Goal: Task Accomplishment & Management: Complete application form

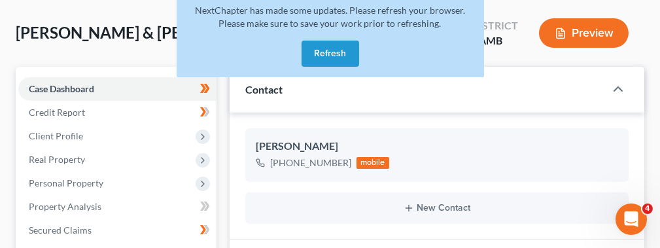
scroll to position [224, 0]
click at [318, 50] on button "Refresh" at bounding box center [330, 54] width 58 height 26
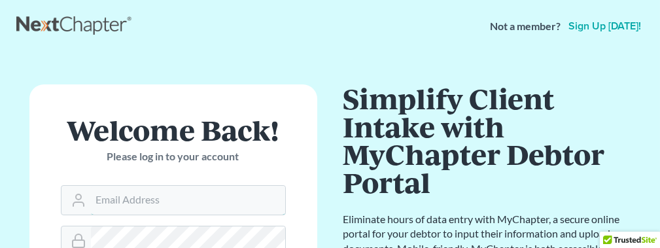
type input "kristintaheri@gmail.com"
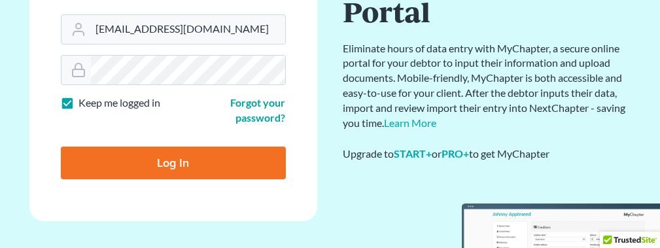
scroll to position [173, 0]
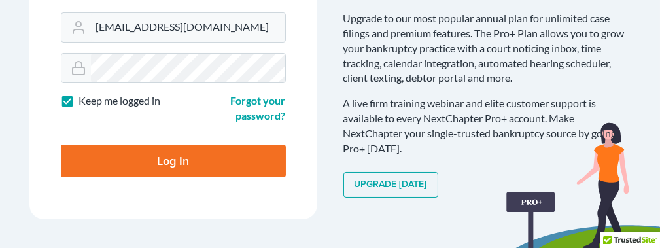
click at [185, 156] on input "Log In" at bounding box center [173, 160] width 225 height 33
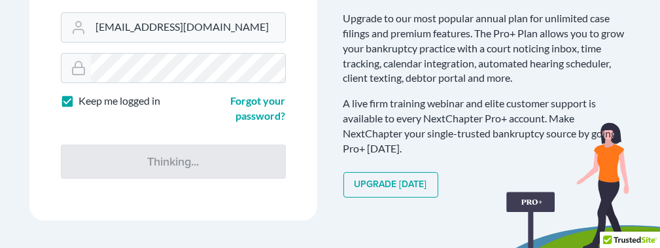
type input "Thinking..."
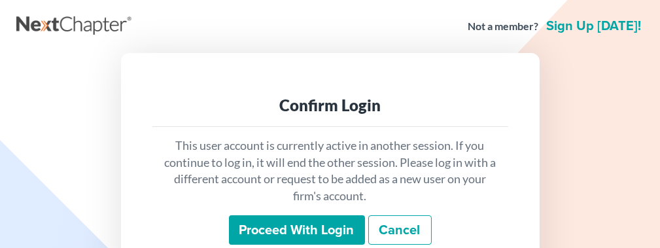
click at [185, 156] on p "This user account is currently active in another session. If you continue to lo…" at bounding box center [330, 170] width 335 height 67
click at [260, 225] on input "Proceed with login" at bounding box center [297, 230] width 136 height 30
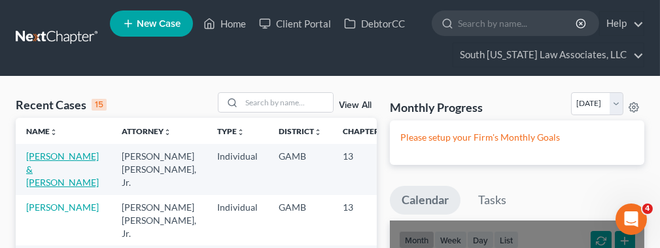
click at [52, 160] on link "[PERSON_NAME] & [PERSON_NAME]" at bounding box center [62, 168] width 73 height 37
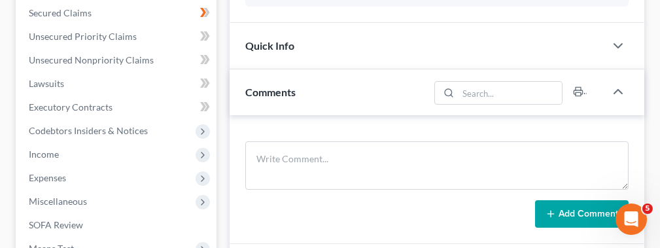
scroll to position [301, 0]
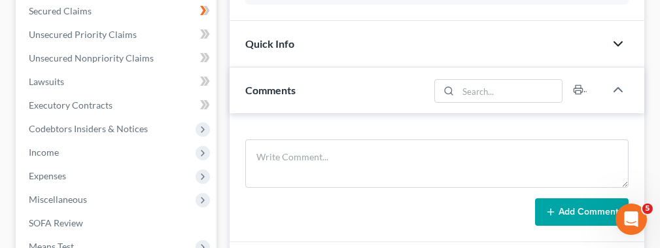
click at [616, 41] on icon "button" at bounding box center [618, 44] width 16 height 16
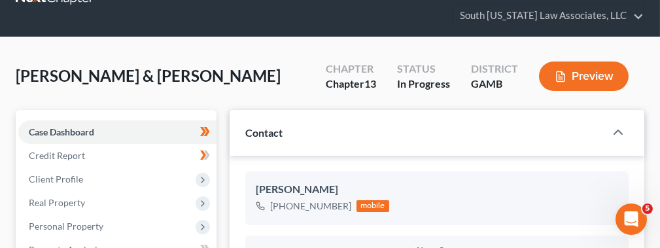
scroll to position [27, 0]
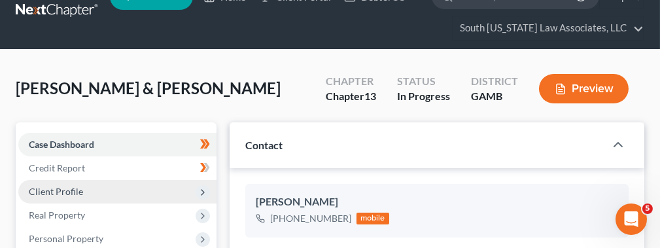
click at [105, 191] on span "Client Profile" at bounding box center [117, 192] width 198 height 24
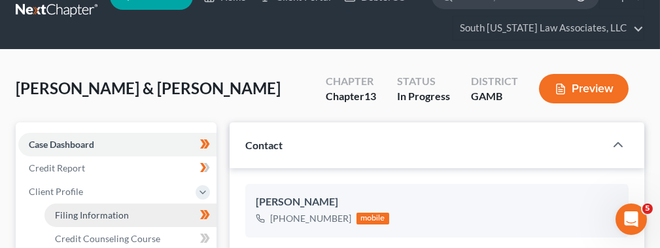
click at [107, 210] on span "Filing Information" at bounding box center [92, 214] width 74 height 11
select select "1"
select select "3"
select select "10"
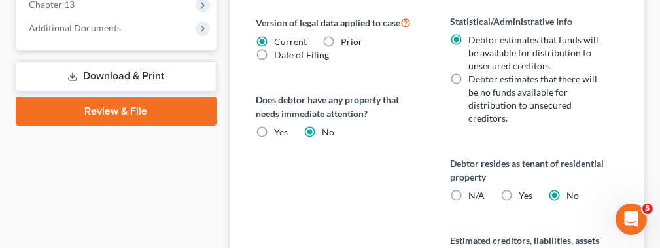
scroll to position [784, 0]
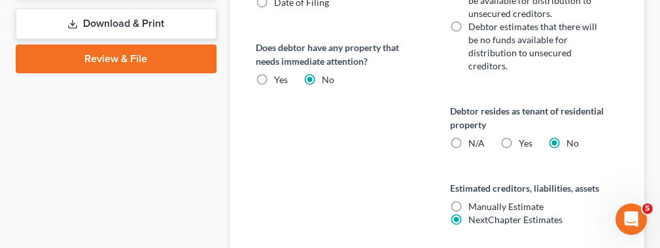
click at [518, 142] on label "Yes Yes" at bounding box center [525, 143] width 14 height 13
click at [524, 142] on input "Yes Yes" at bounding box center [528, 141] width 8 height 8
radio input "true"
radio input "false"
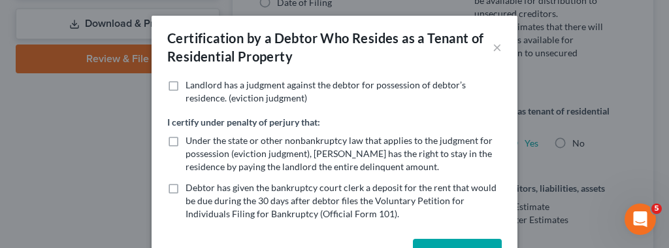
click at [505, 142] on div "Landlord has a judgment against the debtor for possession of debtor’s residence…" at bounding box center [335, 155] width 366 height 155
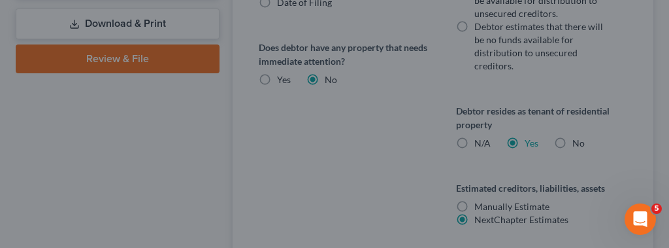
click at [555, 148] on div "Certification by a Debtor Who Resides as a Tenant of Residential Property × Lan…" at bounding box center [334, 124] width 669 height 248
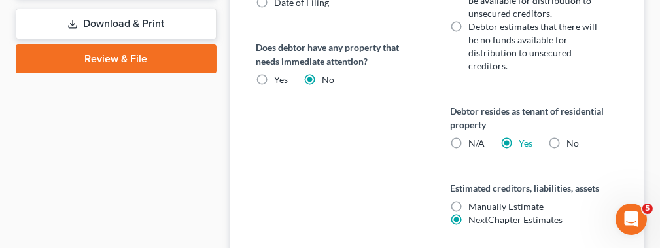
click at [468, 137] on label "N/A" at bounding box center [476, 143] width 16 height 13
click at [473, 137] on input "N/A" at bounding box center [477, 141] width 8 height 8
radio input "true"
radio input "false"
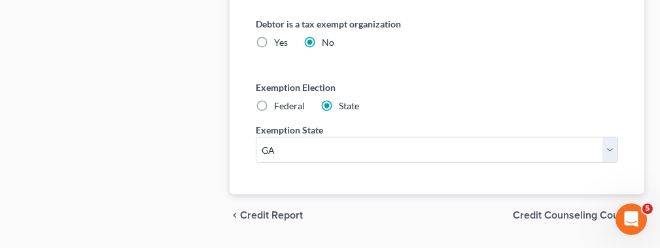
scroll to position [1055, 0]
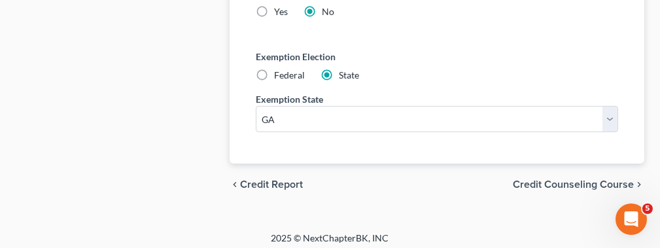
click at [546, 179] on span "Credit Counseling Course" at bounding box center [573, 184] width 121 height 10
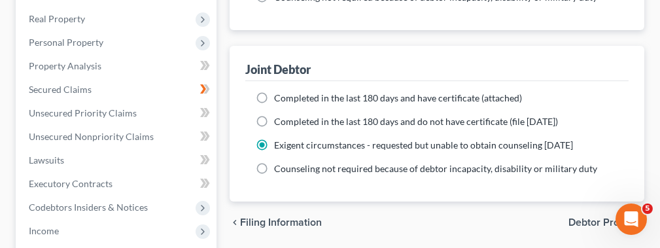
scroll to position [386, 0]
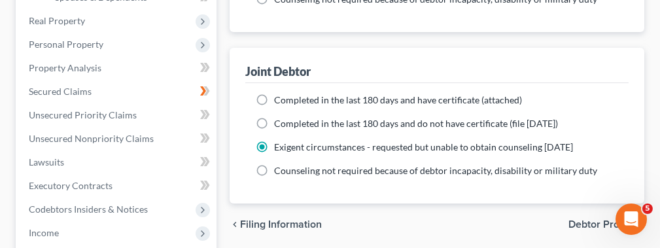
click at [274, 117] on label "Completed in the last 180 days and do not have certificate (file [DATE])" at bounding box center [416, 123] width 284 height 13
click at [279, 117] on input "Completed in the last 180 days and do not have certificate (file [DATE])" at bounding box center [283, 121] width 8 height 8
radio input "true"
radio input "false"
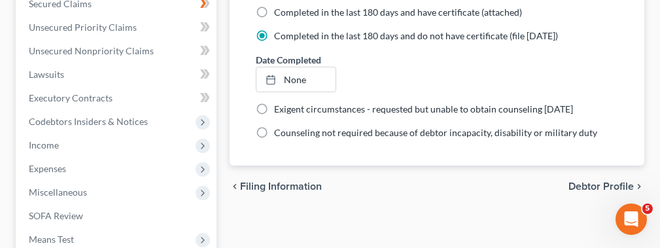
scroll to position [508, 0]
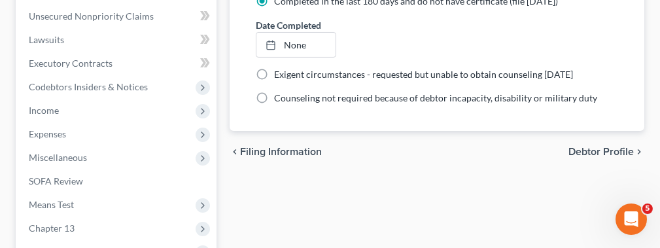
click at [595, 147] on span "Debtor Profile" at bounding box center [600, 151] width 65 height 10
select select "1"
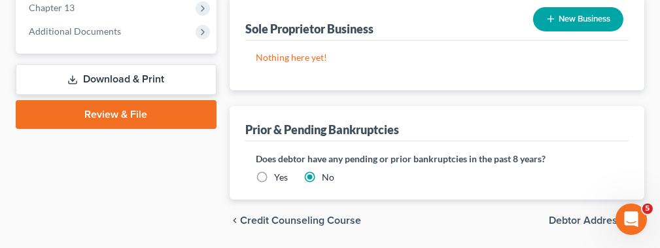
scroll to position [766, 0]
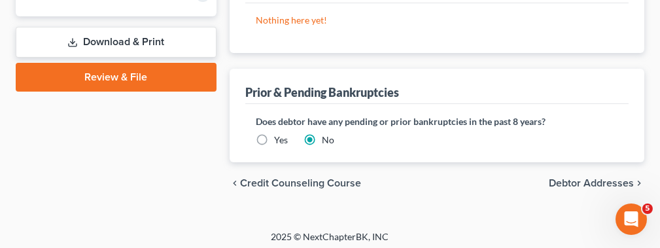
click at [590, 178] on span "Debtor Addresses" at bounding box center [590, 183] width 85 height 10
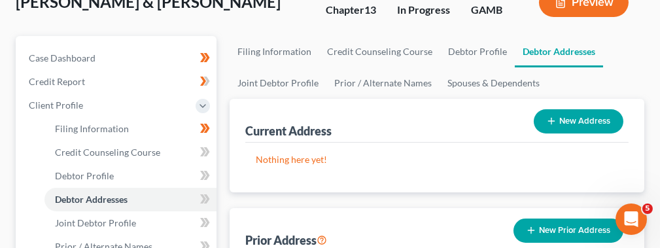
scroll to position [122, 0]
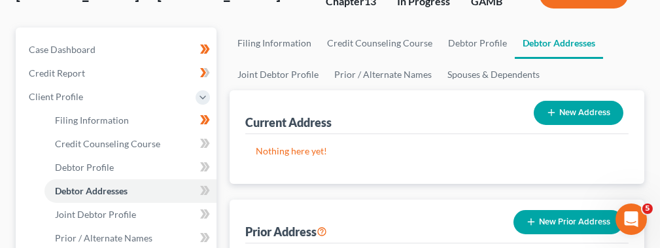
click at [598, 110] on button "New Address" at bounding box center [578, 113] width 90 height 24
select select "0"
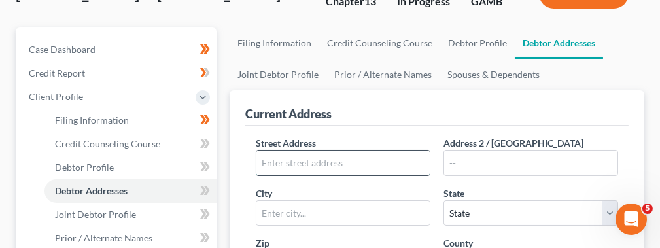
click at [309, 169] on input "text" at bounding box center [342, 162] width 173 height 25
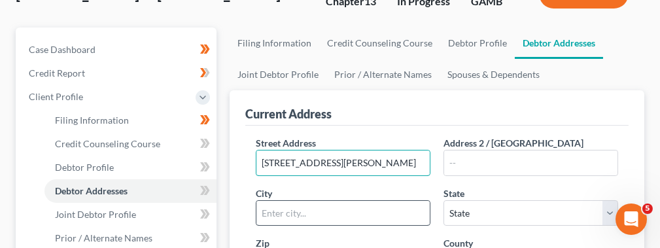
type input "[STREET_ADDRESS][PERSON_NAME]"
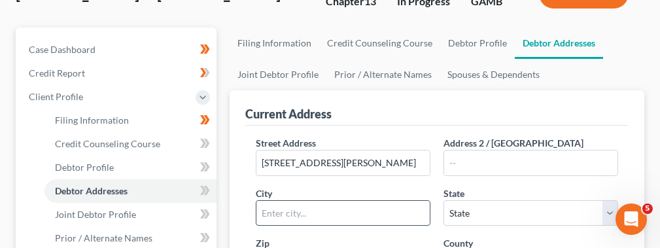
click at [268, 205] on input "text" at bounding box center [342, 213] width 173 height 25
type input "[GEOGRAPHIC_DATA]"
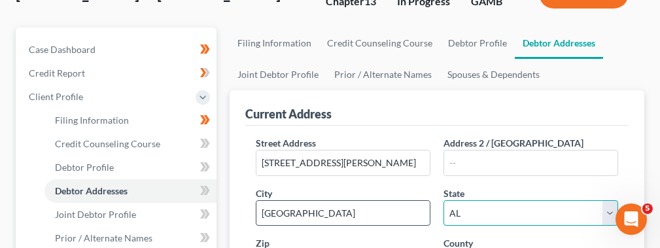
select select "10"
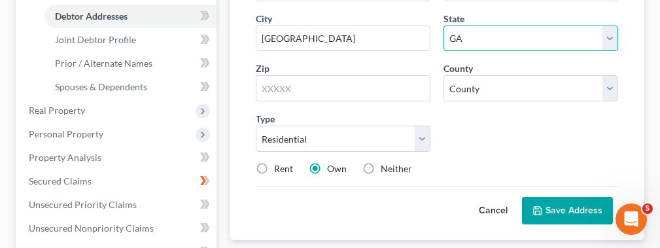
scroll to position [331, 0]
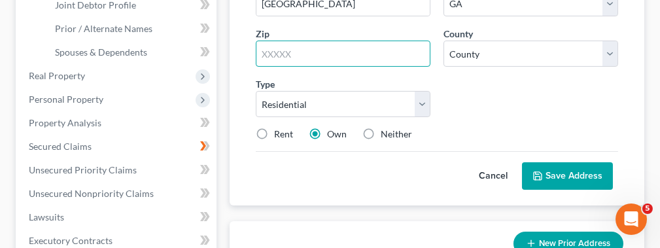
click at [395, 52] on input "text" at bounding box center [343, 54] width 175 height 26
type input "31626"
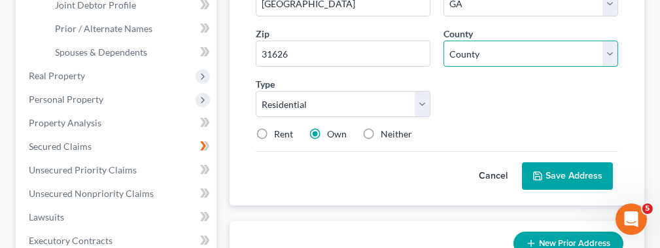
click at [608, 50] on select "County [GEOGRAPHIC_DATA] [GEOGRAPHIC_DATA] [GEOGRAPHIC_DATA] [GEOGRAPHIC_DATA] …" at bounding box center [530, 54] width 175 height 26
select select "135"
click at [443, 41] on select "County [GEOGRAPHIC_DATA] [GEOGRAPHIC_DATA] [GEOGRAPHIC_DATA] [GEOGRAPHIC_DATA] …" at bounding box center [530, 54] width 175 height 26
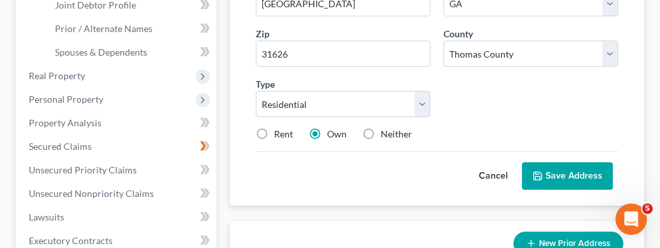
click at [274, 128] on label "Rent" at bounding box center [283, 133] width 19 height 13
click at [279, 128] on input "Rent" at bounding box center [283, 131] width 8 height 8
radio input "true"
click at [565, 171] on button "Save Address" at bounding box center [567, 175] width 91 height 27
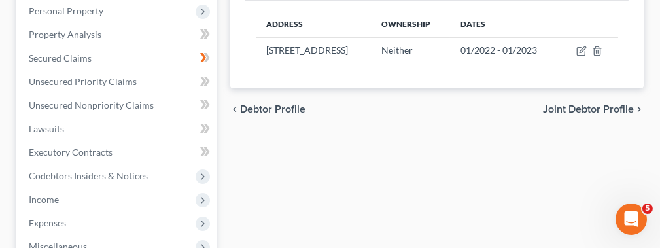
scroll to position [420, 0]
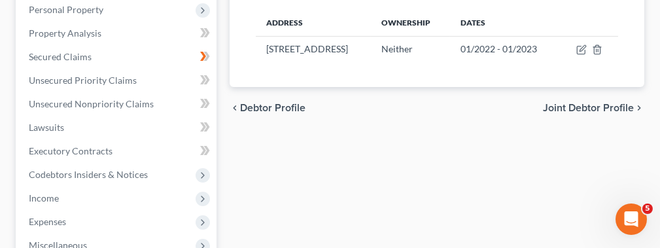
click at [615, 113] on span "Joint Debtor Profile" at bounding box center [588, 108] width 91 height 10
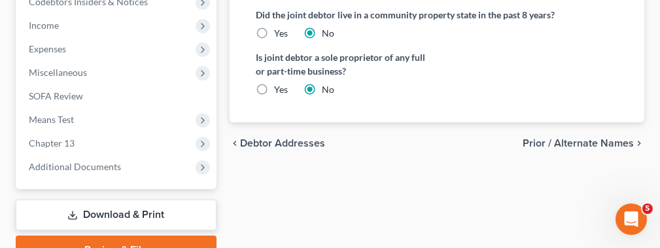
scroll to position [590, 0]
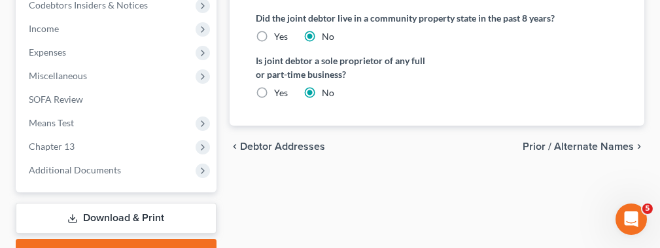
click at [613, 146] on span "Prior / Alternate Names" at bounding box center [577, 146] width 111 height 10
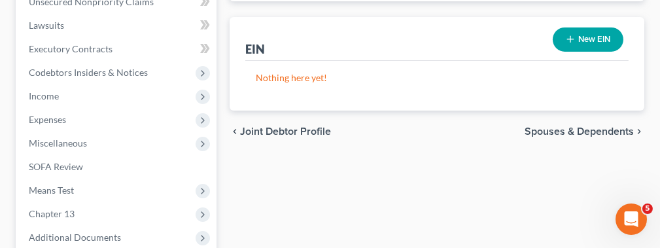
scroll to position [490, 0]
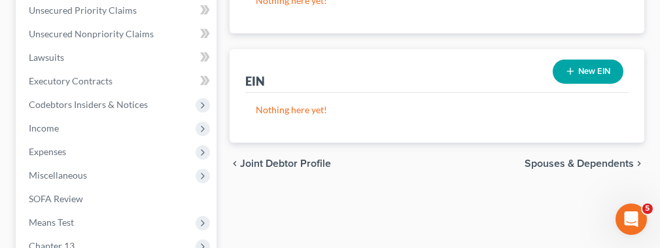
click at [538, 160] on span "Spouses & Dependents" at bounding box center [578, 163] width 109 height 10
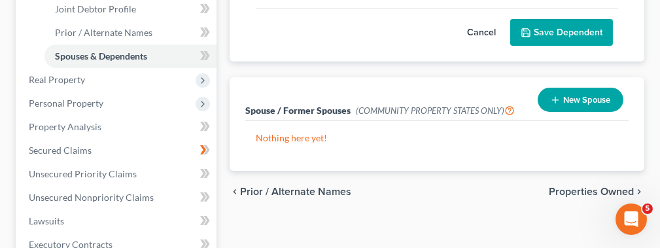
scroll to position [330, 0]
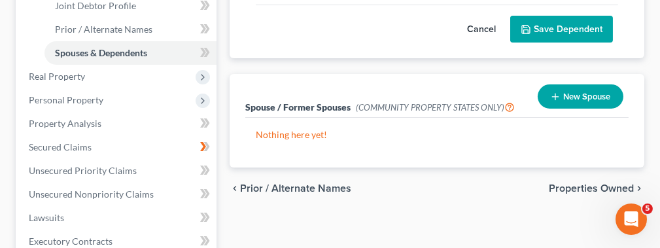
click at [590, 184] on span "Properties Owned" at bounding box center [590, 188] width 85 height 10
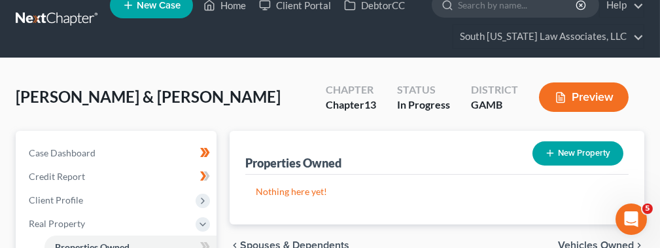
scroll to position [69, 0]
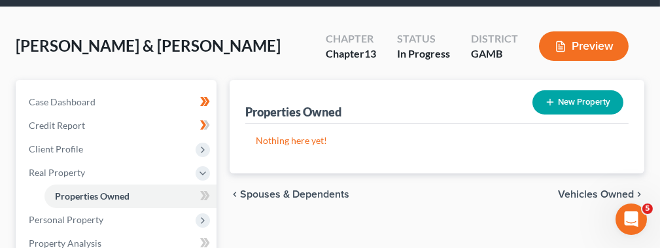
click at [588, 189] on span "Vehicles Owned" at bounding box center [596, 194] width 76 height 10
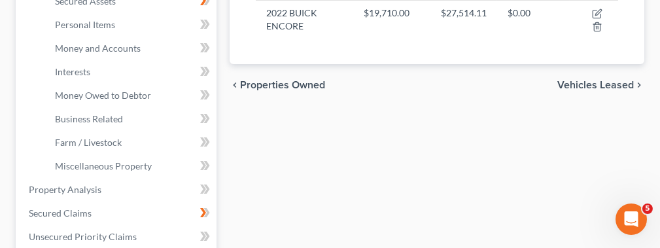
scroll to position [326, 0]
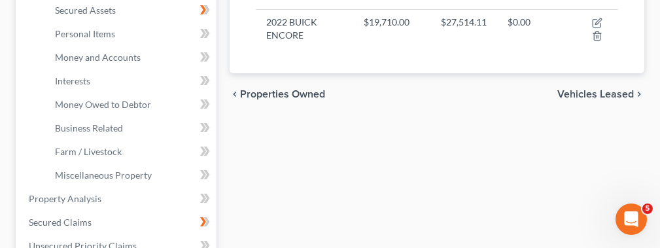
click at [634, 93] on icon "chevron_right" at bounding box center [638, 94] width 10 height 10
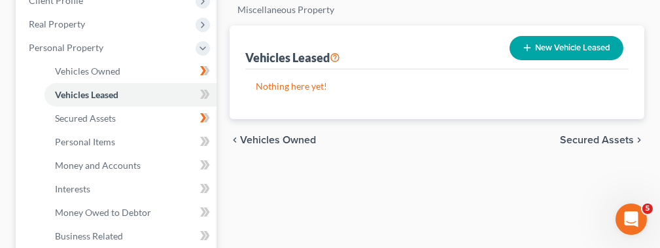
scroll to position [262, 0]
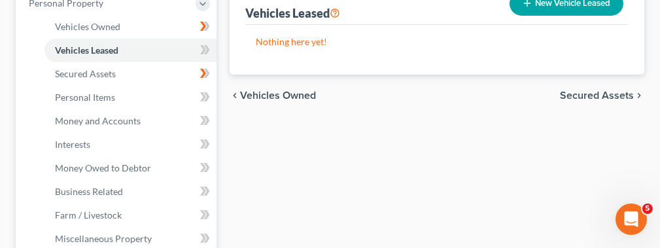
click at [584, 94] on span "Secured Assets" at bounding box center [597, 95] width 74 height 10
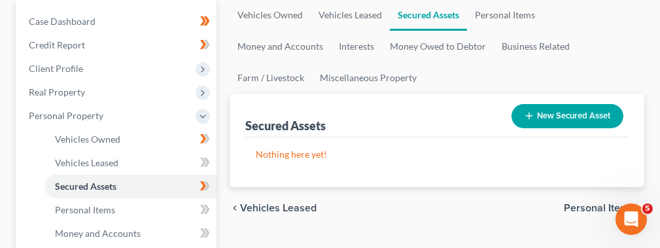
scroll to position [153, 0]
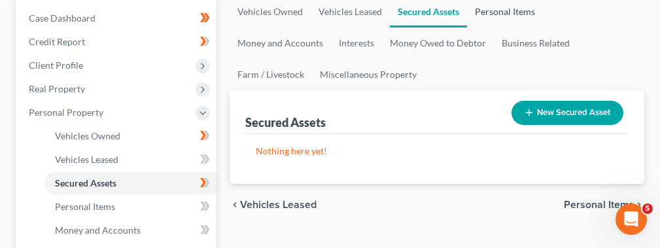
click at [524, 7] on link "Personal Items" at bounding box center [505, 11] width 76 height 31
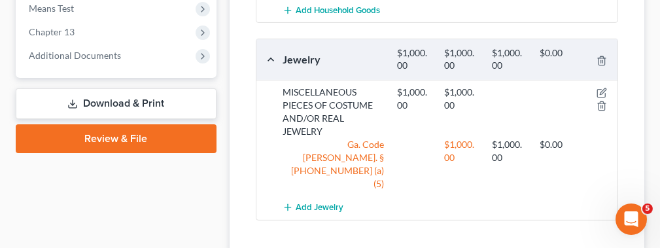
scroll to position [777, 0]
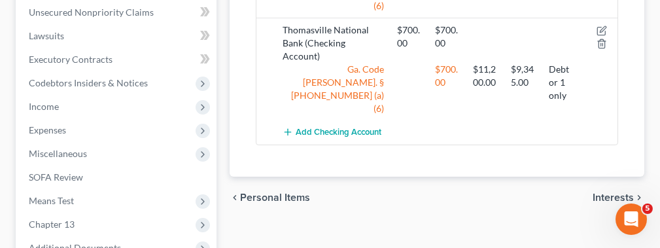
scroll to position [547, 0]
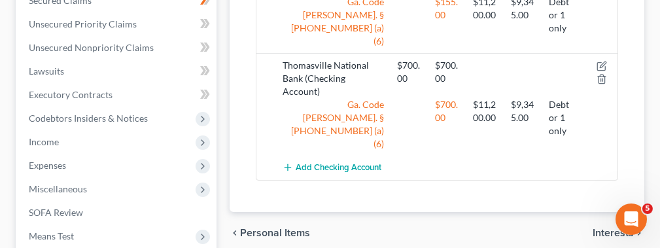
click at [602, 227] on span "Interests" at bounding box center [612, 232] width 41 height 10
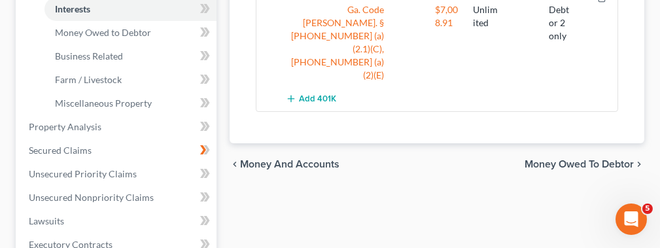
scroll to position [412, 0]
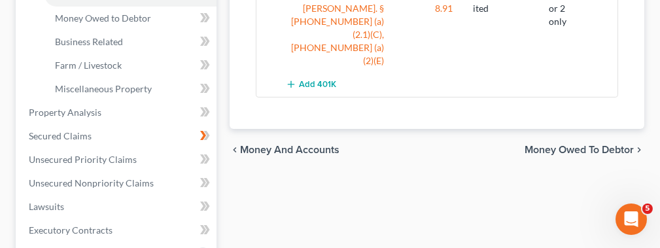
click at [602, 129] on div "chevron_left Money and Accounts Money Owed to Debtor chevron_right" at bounding box center [436, 150] width 414 height 42
click at [601, 144] on span "Money Owed to Debtor" at bounding box center [578, 149] width 109 height 10
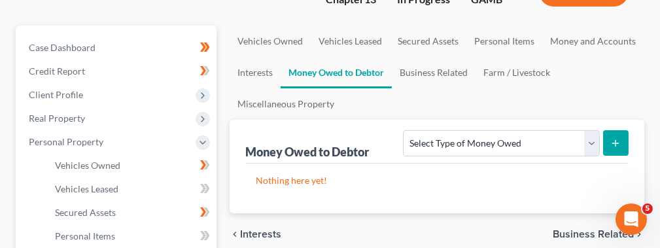
scroll to position [116, 0]
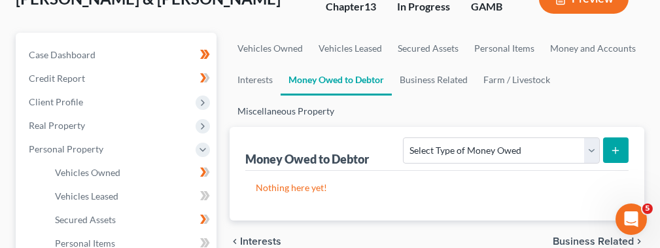
click at [316, 107] on link "Miscellaneous Property" at bounding box center [285, 110] width 112 height 31
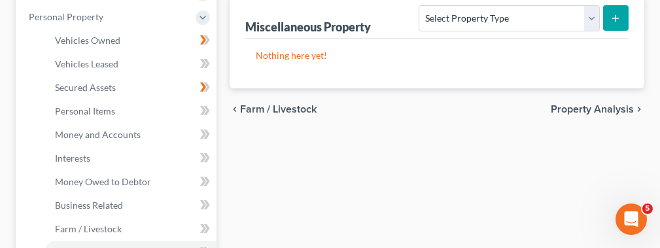
scroll to position [245, 0]
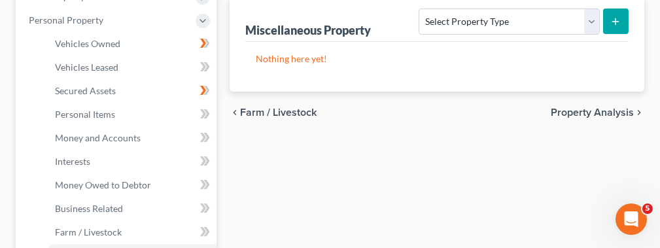
click at [589, 116] on div "chevron_left Farm / Livestock Property Analysis chevron_right" at bounding box center [436, 113] width 414 height 42
click at [589, 115] on span "Property Analysis" at bounding box center [591, 112] width 83 height 10
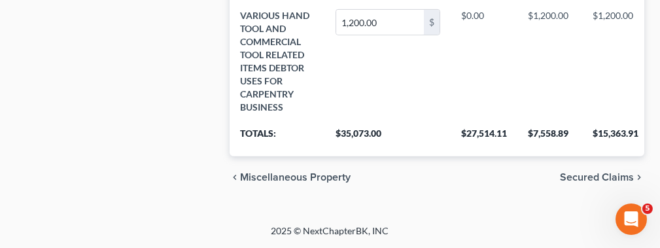
scroll to position [1092, 0]
click at [613, 173] on span "Secured Claims" at bounding box center [597, 177] width 74 height 10
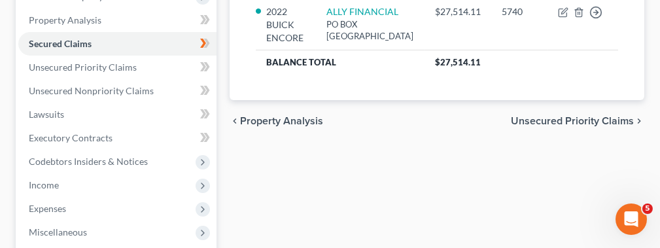
scroll to position [276, 0]
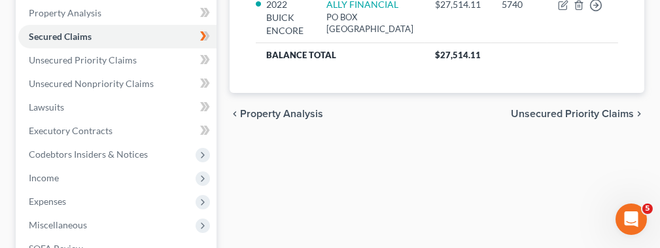
click at [612, 119] on span "Unsecured Priority Claims" at bounding box center [572, 114] width 123 height 10
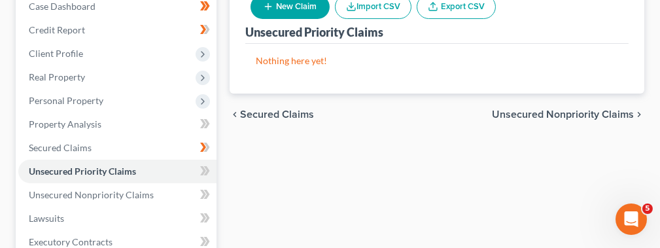
scroll to position [7, 0]
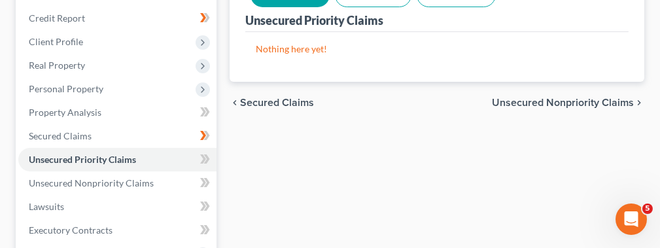
scroll to position [179, 0]
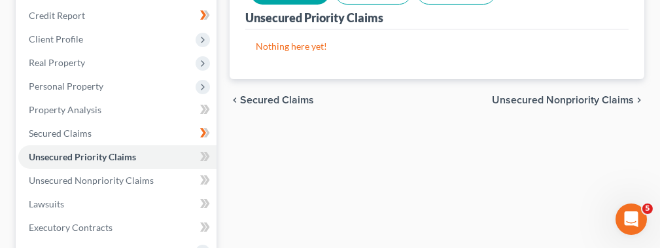
click at [605, 97] on span "Unsecured Nonpriority Claims" at bounding box center [563, 100] width 142 height 10
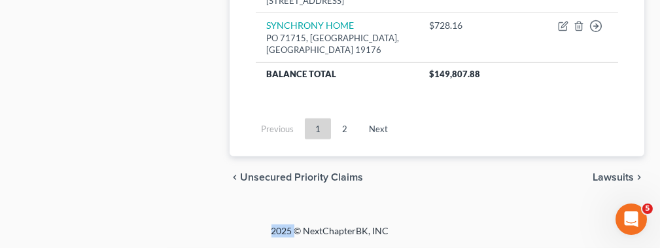
scroll to position [1489, 0]
click at [337, 139] on link "2" at bounding box center [344, 128] width 26 height 21
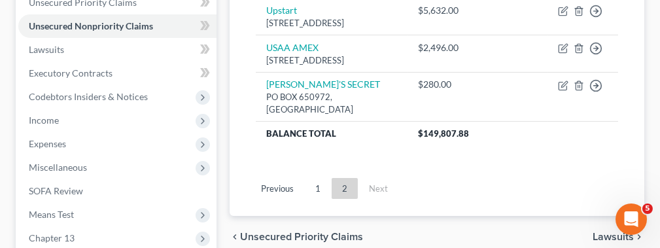
scroll to position [331, 0]
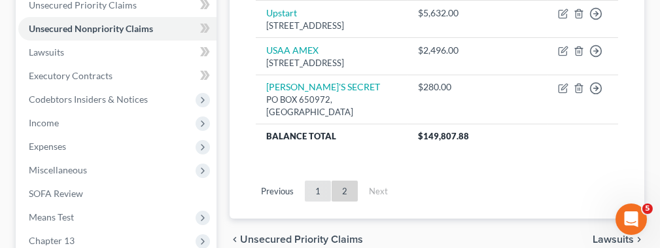
click at [313, 201] on link "1" at bounding box center [318, 190] width 26 height 21
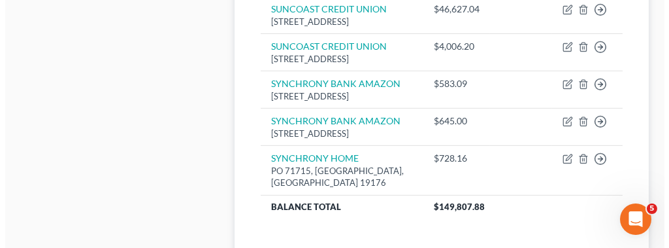
scroll to position [1264, 0]
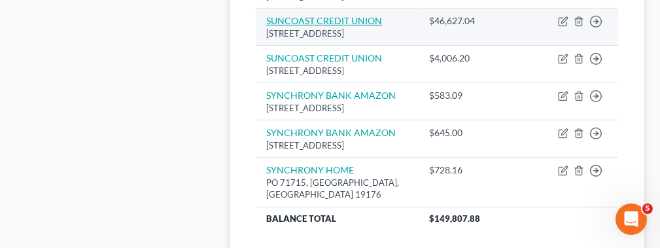
click at [344, 26] on link "SUNCOAST CREDIT UNION" at bounding box center [324, 20] width 116 height 11
select select "9"
select select "2"
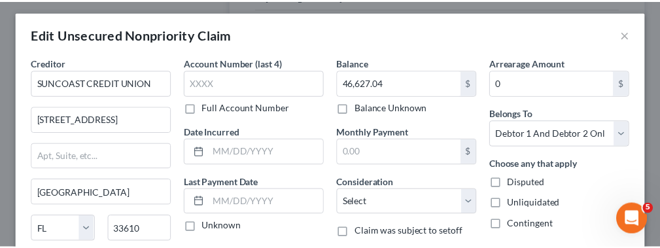
scroll to position [0, 0]
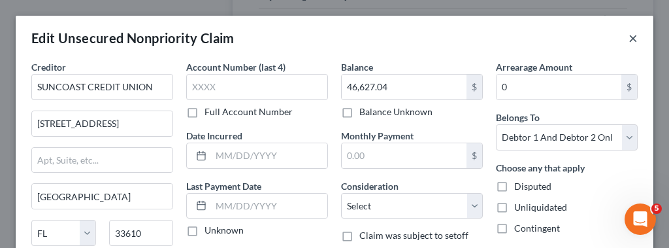
click at [629, 33] on button "×" at bounding box center [633, 38] width 9 height 16
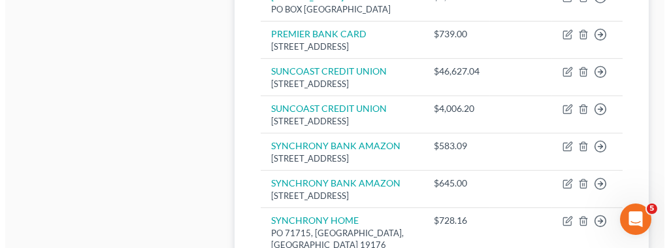
scroll to position [1217, 0]
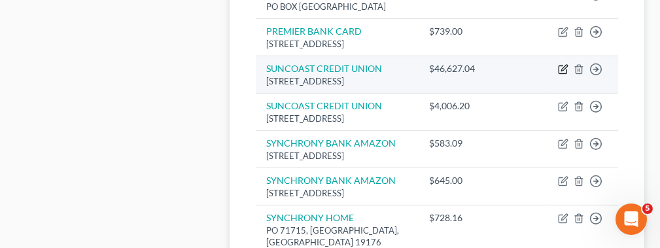
click at [563, 71] on icon "button" at bounding box center [564, 68] width 6 height 6
select select "9"
select select "2"
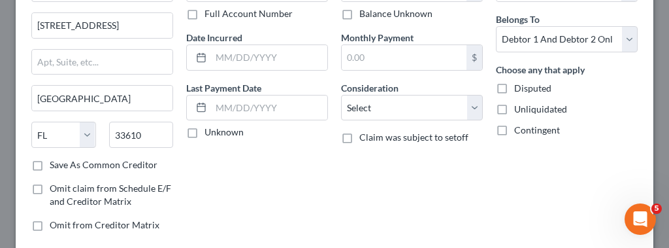
scroll to position [110, 0]
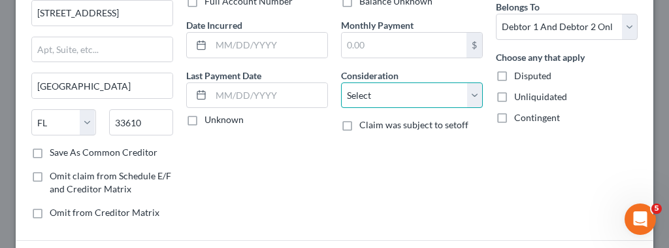
click at [467, 97] on select "Select Cable / Satellite Services Collection Agency Credit Card Debt Debt Couns…" at bounding box center [412, 95] width 142 height 26
select select "4"
click at [341, 82] on select "Select Cable / Satellite Services Collection Agency Credit Card Debt Debt Couns…" at bounding box center [412, 95] width 142 height 26
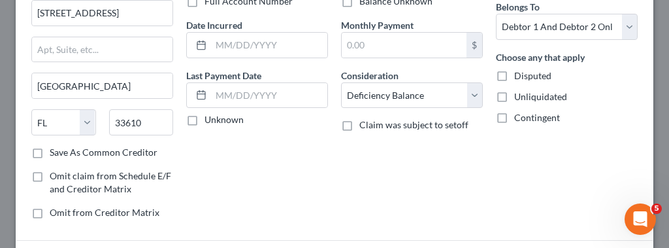
click at [50, 146] on label "Save As Common Creditor" at bounding box center [104, 152] width 108 height 13
click at [55, 146] on input "Save As Common Creditor" at bounding box center [59, 150] width 8 height 8
checkbox input "true"
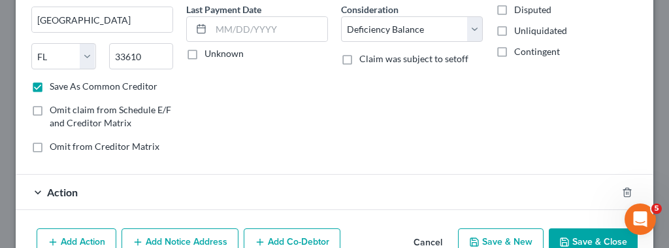
scroll to position [186, 0]
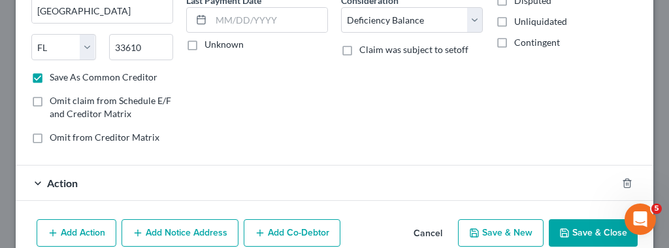
click at [91, 227] on button "Add Action" at bounding box center [77, 232] width 80 height 27
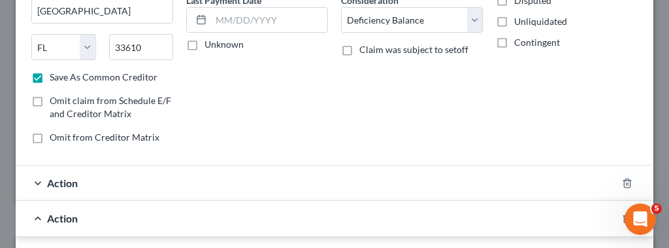
click at [91, 227] on div "Action" at bounding box center [316, 218] width 601 height 35
click at [624, 215] on icon "button" at bounding box center [627, 218] width 6 height 8
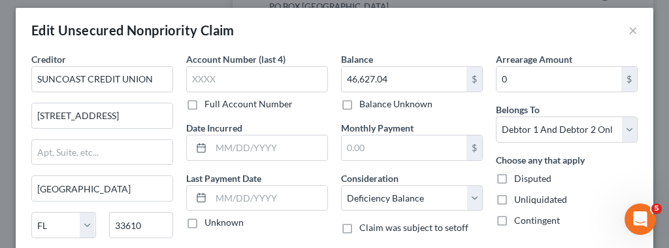
scroll to position [0, 0]
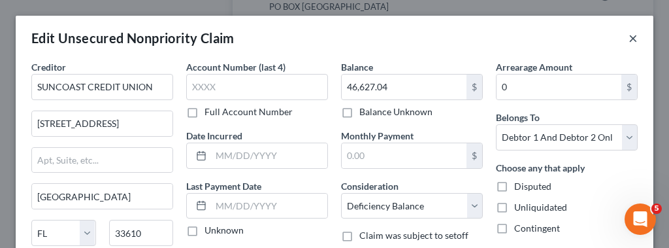
click at [629, 37] on button "×" at bounding box center [633, 38] width 9 height 16
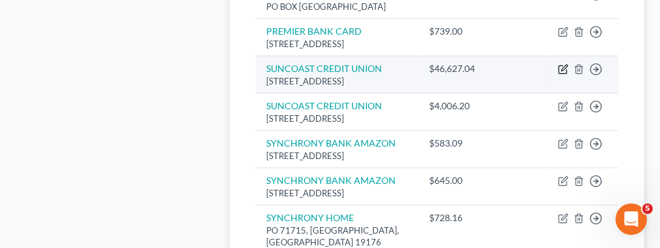
click at [561, 75] on icon "button" at bounding box center [563, 69] width 10 height 10
select select "9"
select select "2"
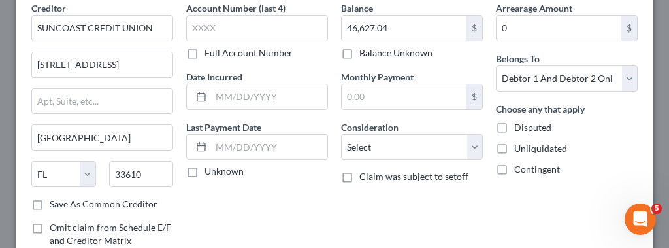
scroll to position [59, 0]
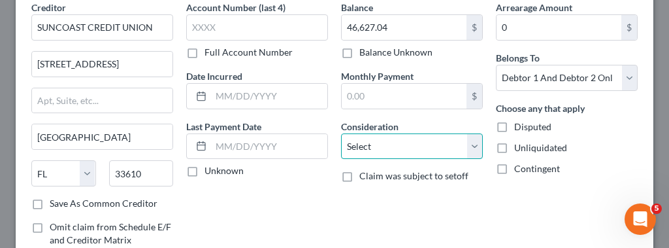
click at [462, 147] on select "Select Cable / Satellite Services Collection Agency Credit Card Debt Debt Couns…" at bounding box center [412, 146] width 142 height 26
select select "4"
click at [341, 133] on select "Select Cable / Satellite Services Collection Agency Credit Card Debt Debt Couns…" at bounding box center [412, 146] width 142 height 26
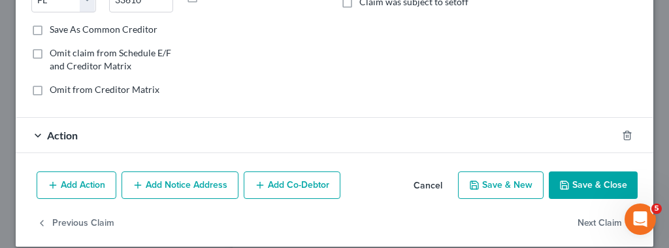
scroll to position [234, 0]
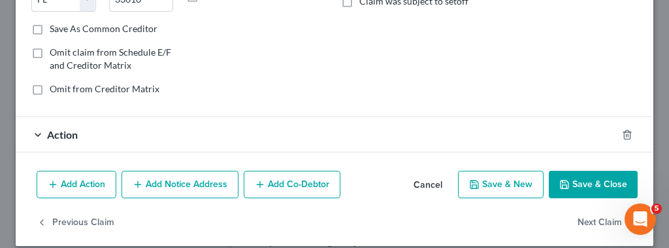
click at [576, 179] on button "Save & Close" at bounding box center [593, 184] width 89 height 27
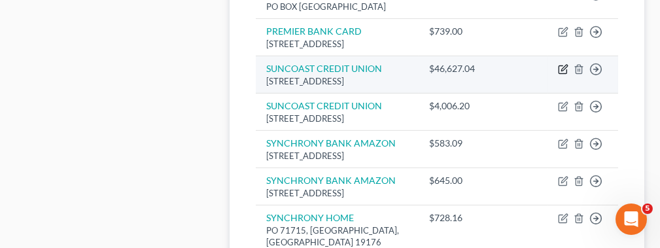
click at [560, 75] on icon "button" at bounding box center [563, 69] width 10 height 10
select select "9"
select select "4"
select select "2"
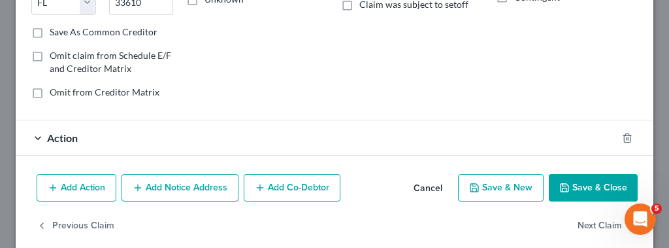
scroll to position [244, 0]
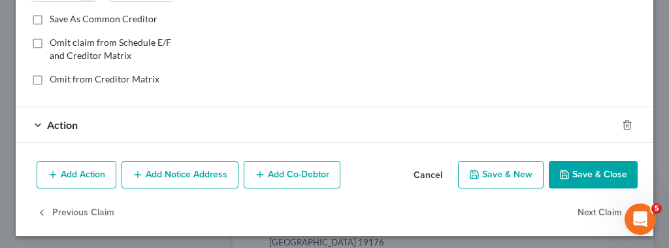
click at [167, 167] on button "Add Notice Address" at bounding box center [180, 174] width 117 height 27
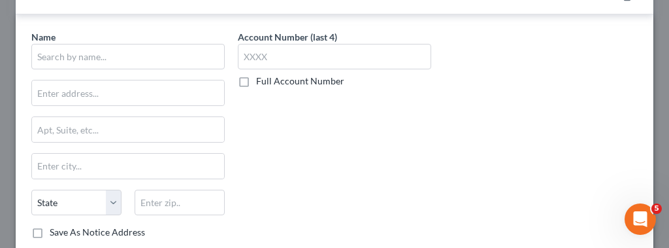
scroll to position [412, 0]
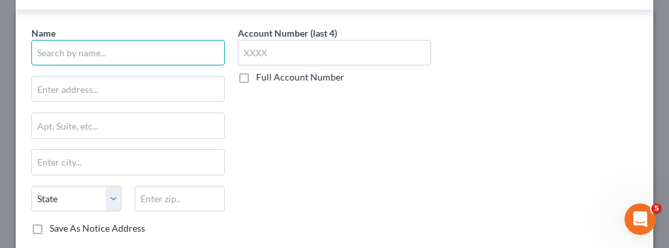
click at [77, 50] on input "text" at bounding box center [128, 53] width 194 height 26
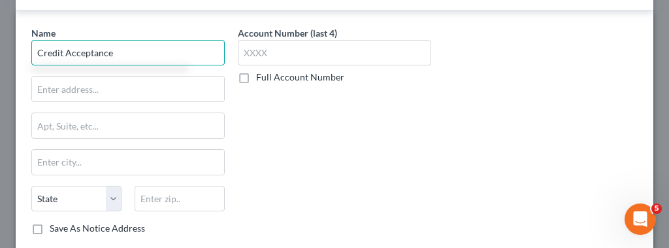
type input "Credit Acceptance"
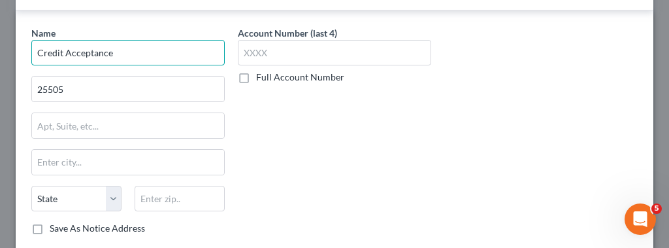
click at [77, 50] on input "Credit Acceptance" at bounding box center [128, 53] width 194 height 26
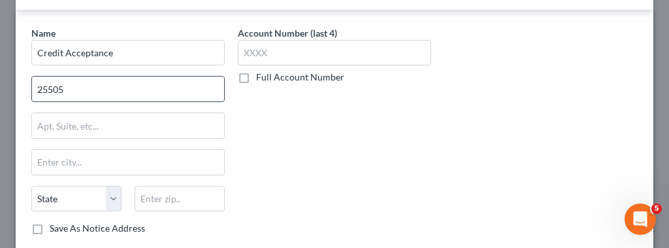
click at [90, 76] on input "25505" at bounding box center [128, 88] width 192 height 25
type input "[STREET_ADDRESS]"
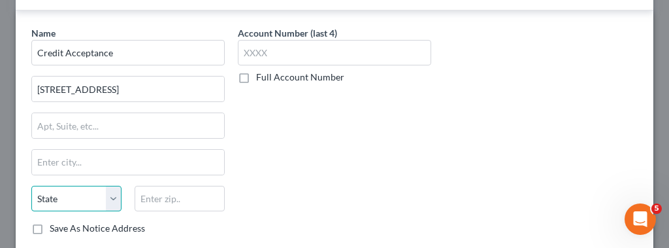
click at [113, 186] on select "State [US_STATE] AK AR AZ CA CO CT DE DC [GEOGRAPHIC_DATA] [GEOGRAPHIC_DATA] GU…" at bounding box center [76, 199] width 90 height 26
select select "23"
click at [31, 186] on select "State [US_STATE] AK AR AZ CA CO CT DE DC [GEOGRAPHIC_DATA] [GEOGRAPHIC_DATA] GU…" at bounding box center [76, 199] width 90 height 26
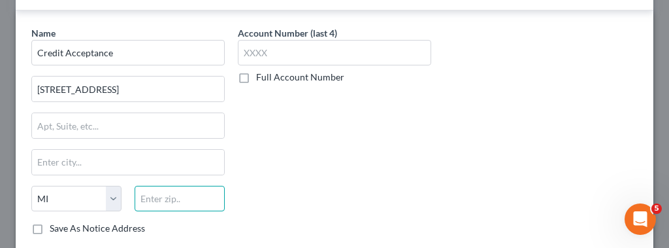
click at [151, 190] on input "text" at bounding box center [180, 199] width 90 height 26
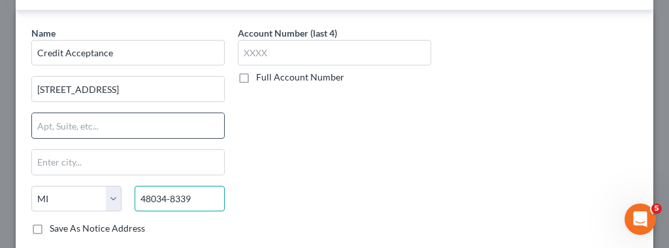
type input "48034-8339"
click at [105, 122] on input "text" at bounding box center [128, 125] width 192 height 25
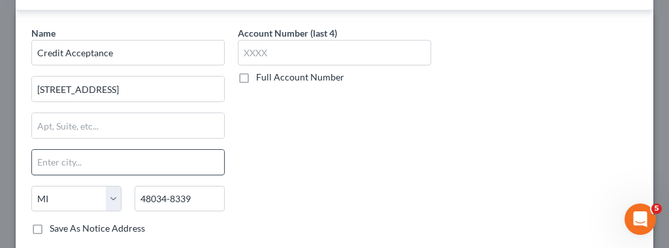
click at [84, 156] on input "text" at bounding box center [128, 162] width 192 height 25
type input "Soughfield"
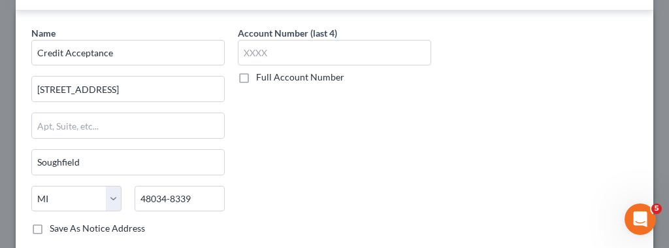
click at [50, 222] on label "Save As Notice Address" at bounding box center [97, 228] width 95 height 13
click at [55, 222] on input "Save As Notice Address" at bounding box center [59, 226] width 8 height 8
checkbox input "true"
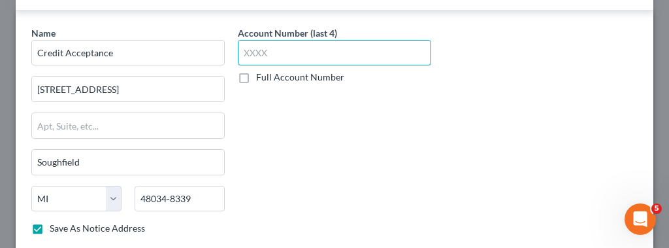
click at [360, 55] on input "text" at bounding box center [335, 53] width 194 height 26
type input "9152"
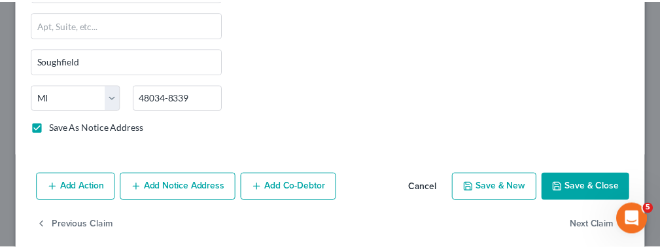
scroll to position [518, 0]
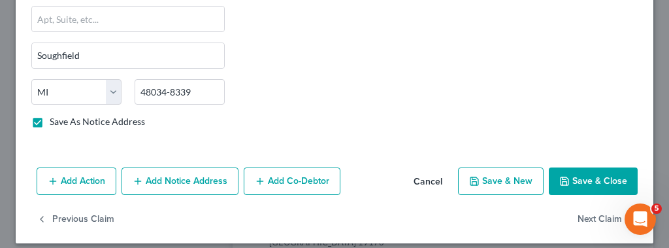
click at [603, 180] on button "Save & Close" at bounding box center [593, 180] width 89 height 27
checkbox input "false"
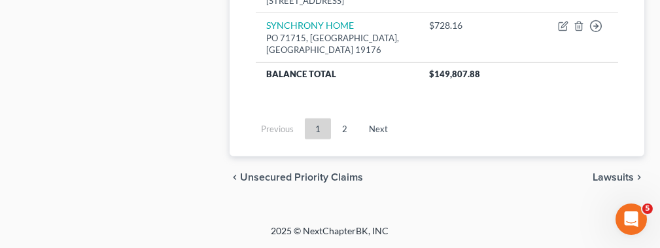
scroll to position [1570, 0]
click at [594, 175] on span "Lawsuits" at bounding box center [612, 177] width 41 height 10
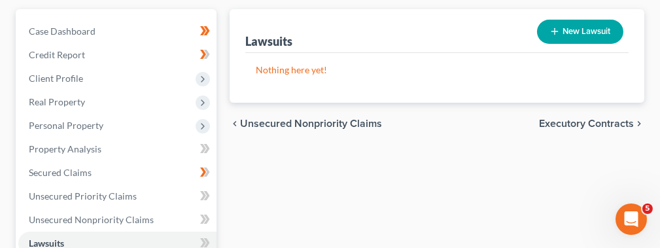
scroll to position [147, 0]
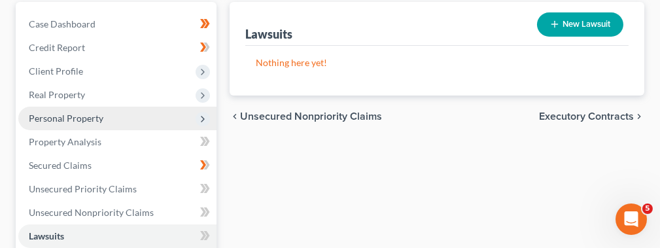
click at [105, 114] on span "Personal Property" at bounding box center [117, 119] width 198 height 24
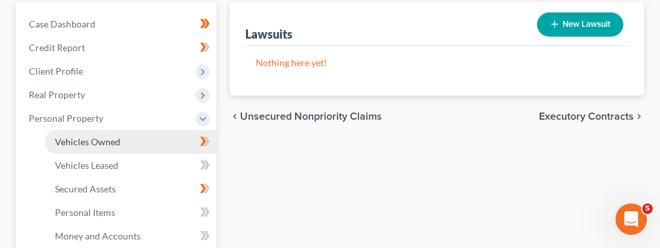
click at [105, 138] on span "Vehicles Owned" at bounding box center [87, 141] width 65 height 11
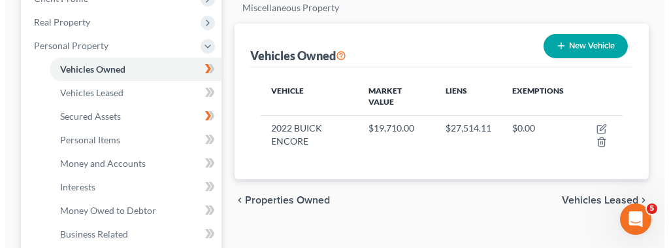
scroll to position [230, 0]
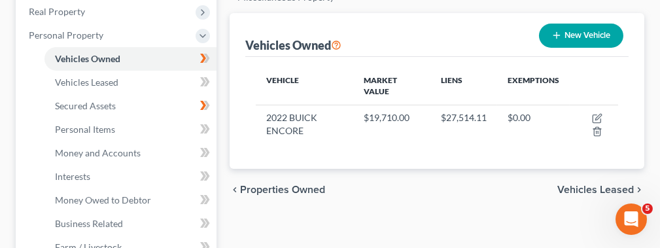
click at [592, 35] on button "New Vehicle" at bounding box center [581, 36] width 84 height 24
select select "0"
select select "2"
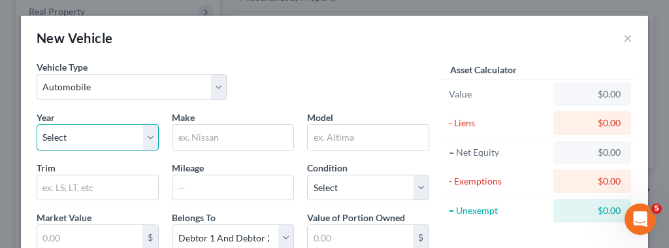
click at [141, 147] on select "Select 2026 2025 2024 2023 2022 2021 2020 2019 2018 2017 2016 2015 2014 2013 20…" at bounding box center [98, 137] width 122 height 26
select select "12"
click at [37, 124] on select "Select 2026 2025 2024 2023 2022 2021 2020 2019 2018 2017 2016 2015 2014 2013 20…" at bounding box center [98, 137] width 122 height 26
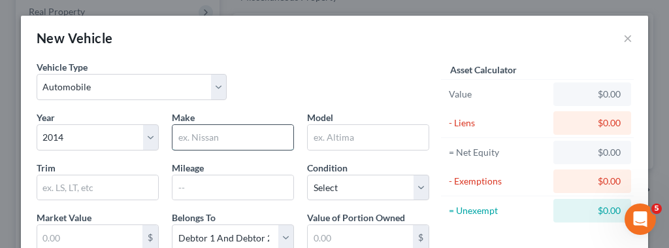
click at [191, 133] on input "text" at bounding box center [233, 137] width 121 height 25
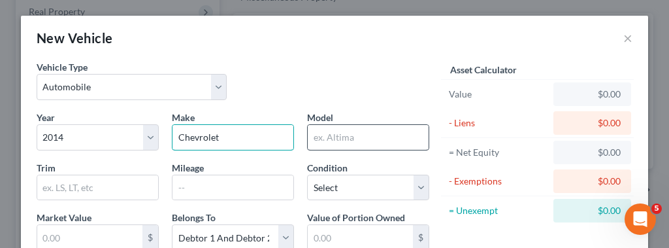
type input "Chevrolet"
click at [326, 138] on input "text" at bounding box center [368, 137] width 121 height 25
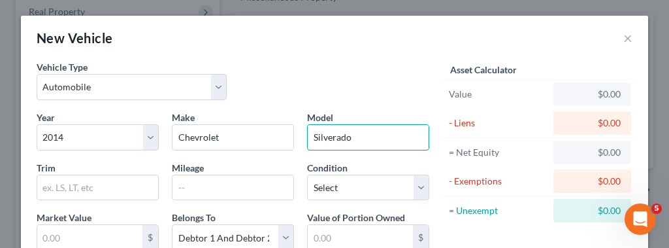
type input "Silverado"
click at [294, 76] on div "Vehicle Type Select Automobile Truck Trailer Watercraft Aircraft Motor Home Atv…" at bounding box center [233, 85] width 406 height 50
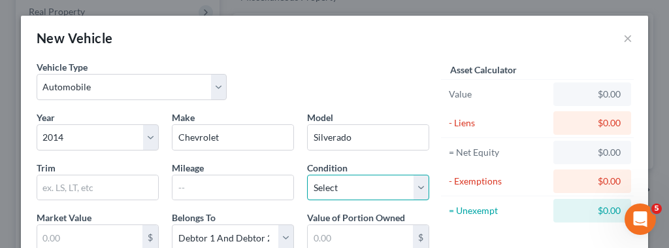
click at [413, 188] on select "Select Excellent Very Good Good Fair Poor" at bounding box center [368, 188] width 122 height 26
select select "2"
click at [307, 175] on select "Select Excellent Very Good Good Fair Poor" at bounding box center [368, 188] width 122 height 26
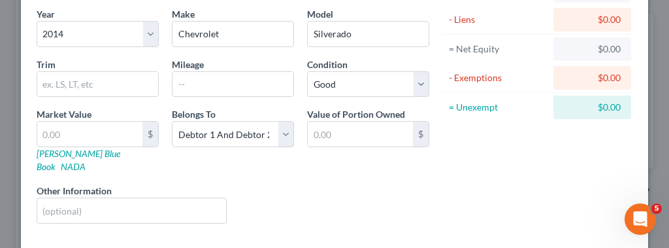
scroll to position [107, 0]
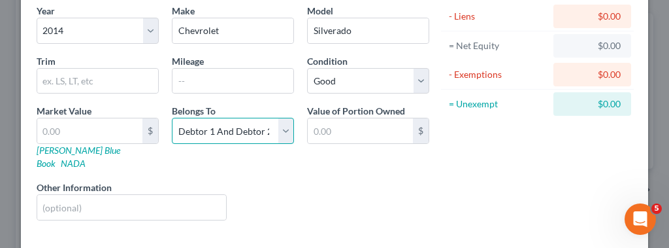
click at [281, 131] on select "Select Debtor 1 Only Debtor 2 Only Debtor 1 And Debtor 2 Only At Least One Of T…" at bounding box center [233, 131] width 122 height 26
select select "0"
click at [172, 118] on select "Select Debtor 1 Only Debtor 2 Only Debtor 1 And Debtor 2 Only At Least One Of T…" at bounding box center [233, 131] width 122 height 26
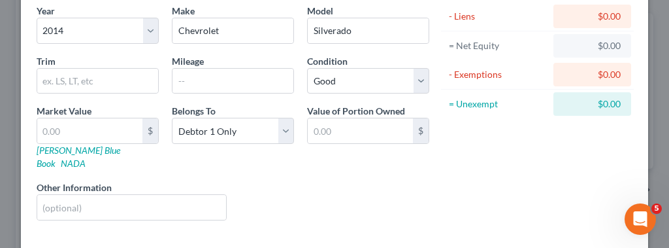
click at [274, 163] on div "Year Select 2026 2025 2024 2023 2022 2021 2020 2019 2018 2017 2016 2015 2014 20…" at bounding box center [233, 117] width 406 height 227
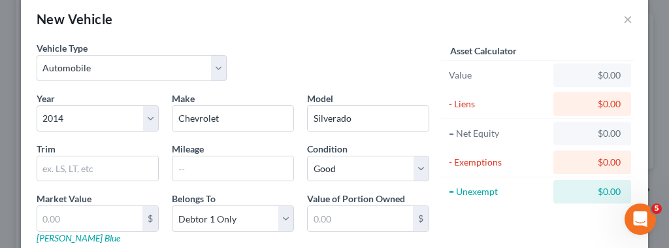
scroll to position [16, 0]
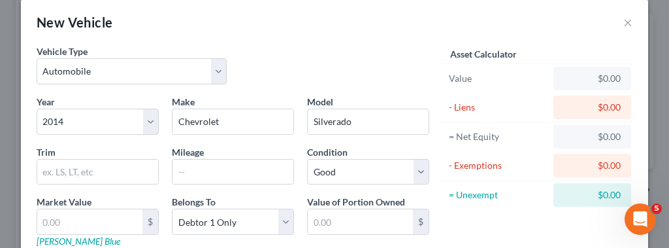
click at [598, 73] on div "$0.00" at bounding box center [592, 78] width 57 height 13
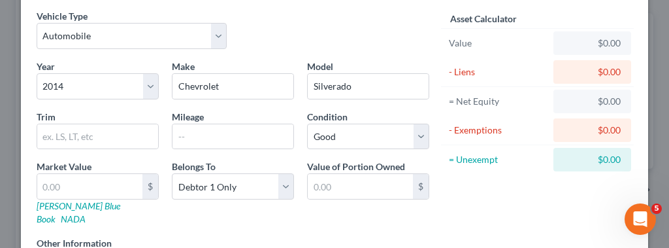
scroll to position [50, 0]
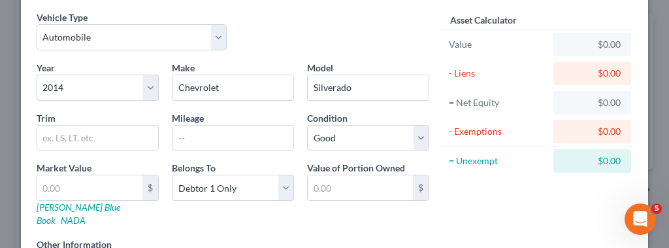
click at [564, 39] on div "$0.00" at bounding box center [592, 44] width 57 height 13
click at [593, 69] on div "$0.00" at bounding box center [592, 73] width 57 height 13
click at [598, 104] on div "$0.00" at bounding box center [592, 102] width 57 height 13
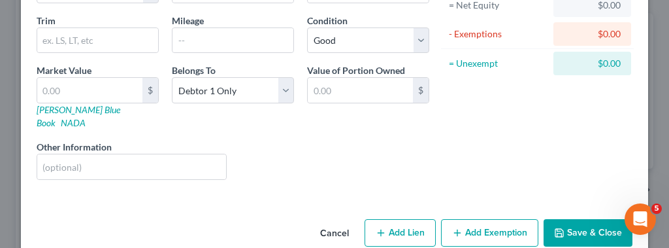
scroll to position [155, 0]
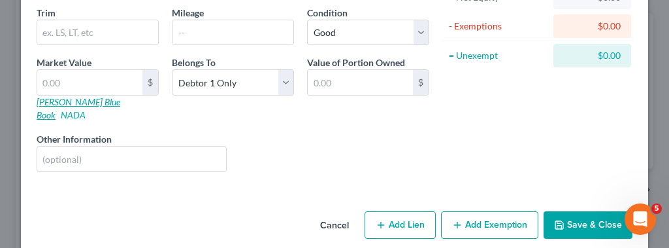
click at [75, 96] on link "[PERSON_NAME] Blue Book" at bounding box center [79, 108] width 84 height 24
